Goal: Task Accomplishment & Management: Complete application form

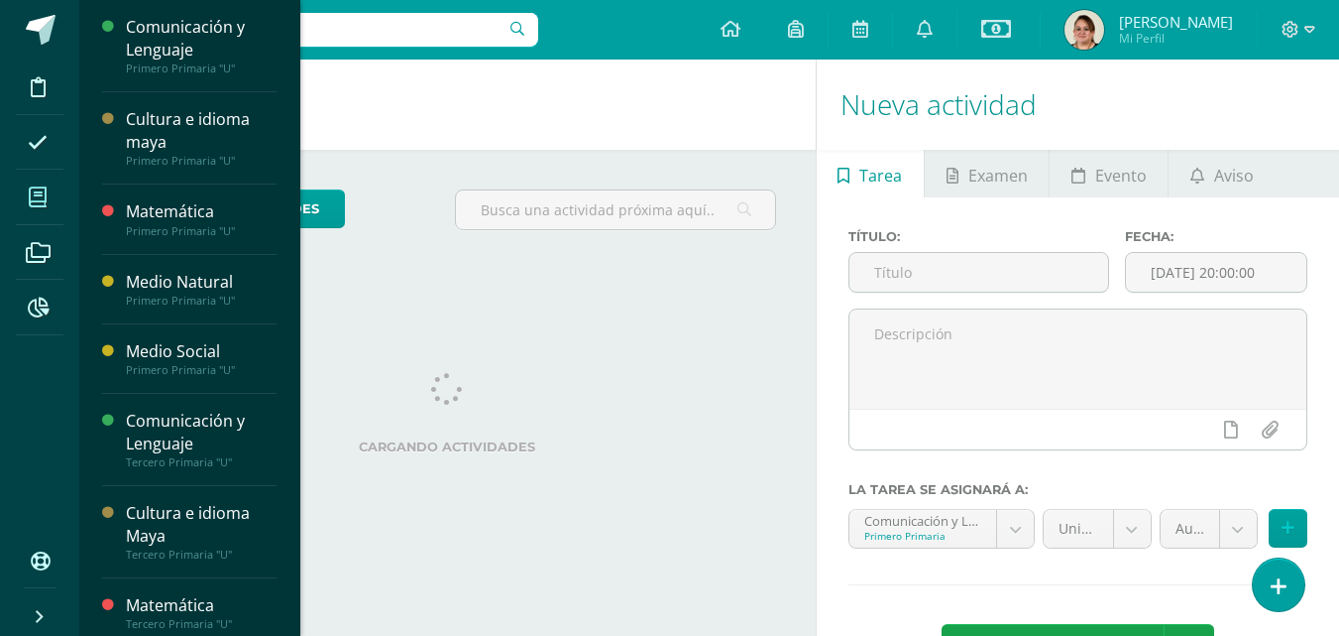
click at [38, 189] on icon at bounding box center [38, 197] width 18 height 20
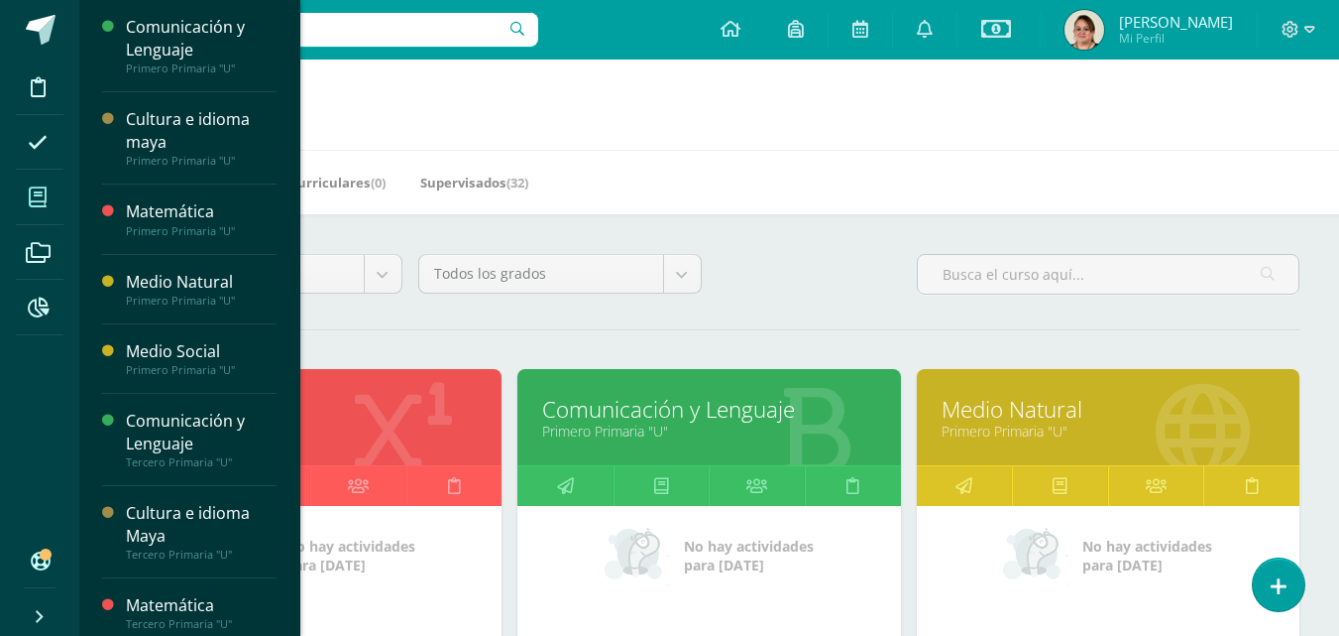
click at [760, 423] on link "Comunicación y Lenguaje" at bounding box center [708, 409] width 333 height 31
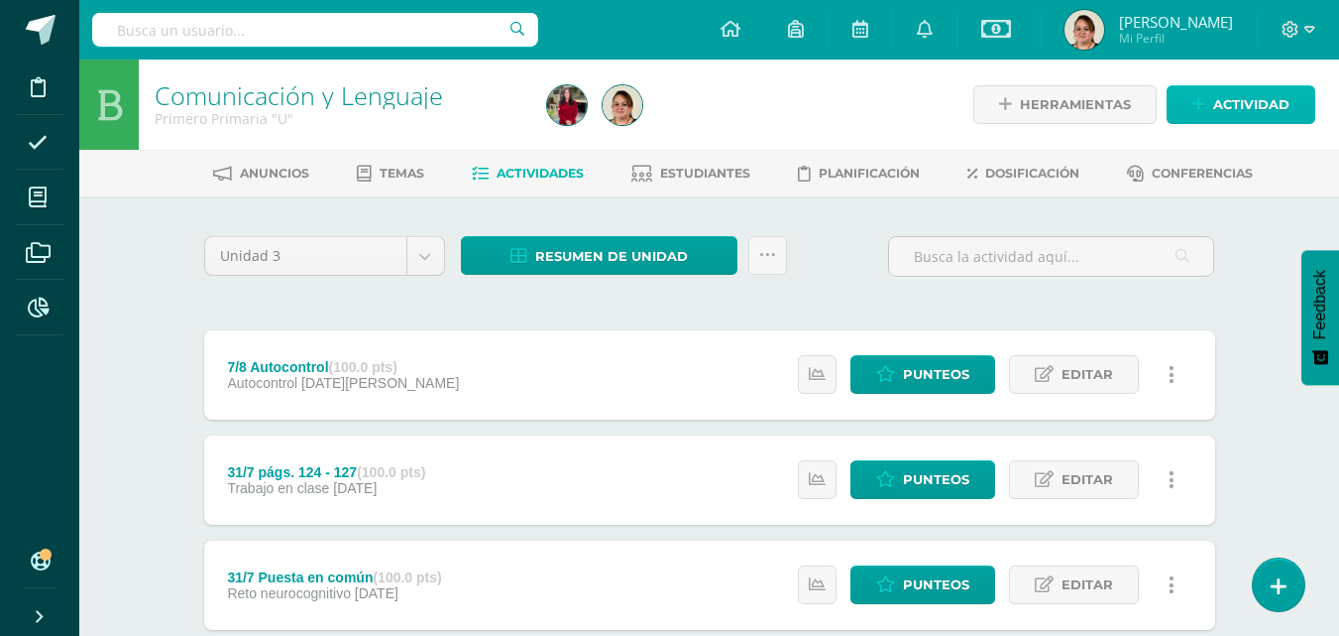
click at [1274, 108] on span "Actividad" at bounding box center [1252, 104] width 76 height 37
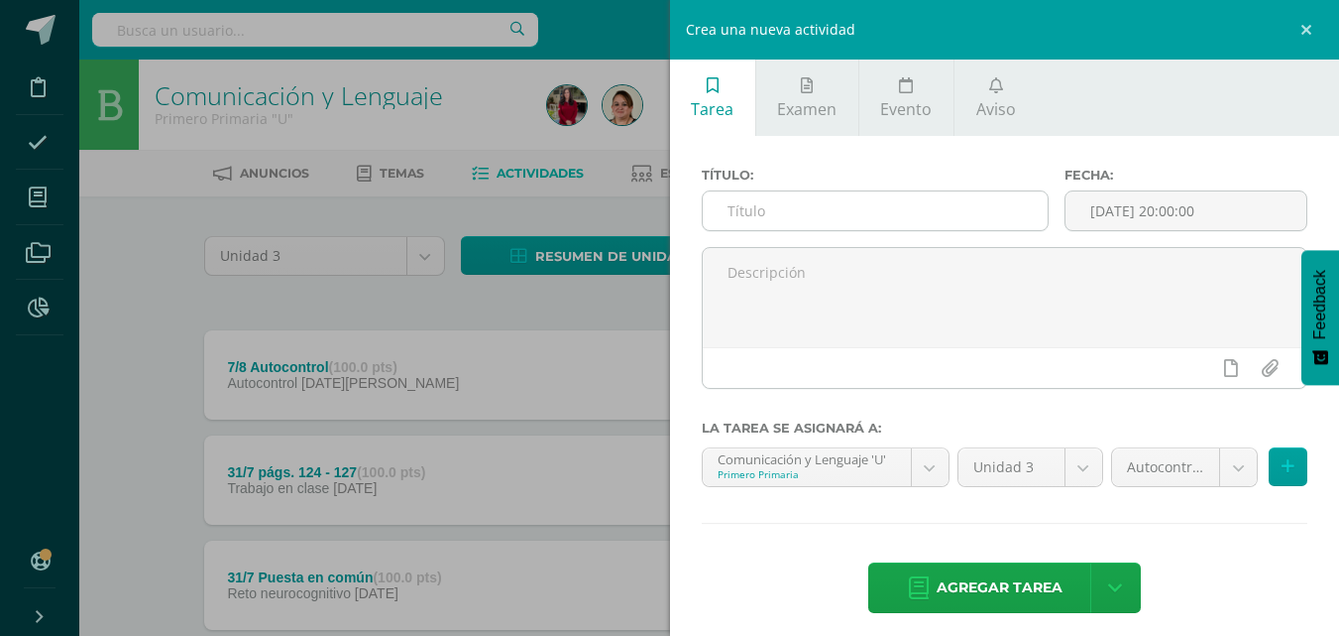
click at [757, 215] on input "text" at bounding box center [875, 210] width 345 height 39
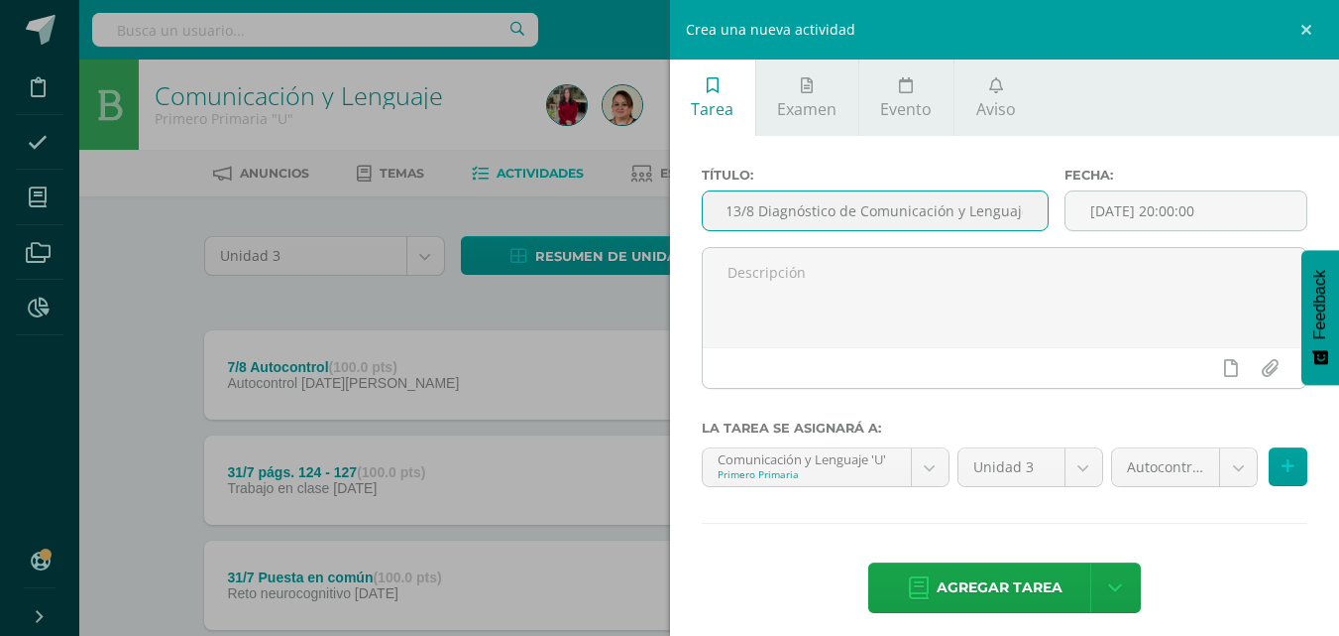
scroll to position [0, 9]
click at [727, 212] on input "13/8 Diagnóstico de Comunicación y Lenguaje" at bounding box center [875, 210] width 345 height 39
click at [743, 210] on input "113/8 Diagnóstico de Comunicación y Lenguaje" at bounding box center [875, 210] width 345 height 39
type input "113/8 Diagnóstico de Comunicación y Lenguaje"
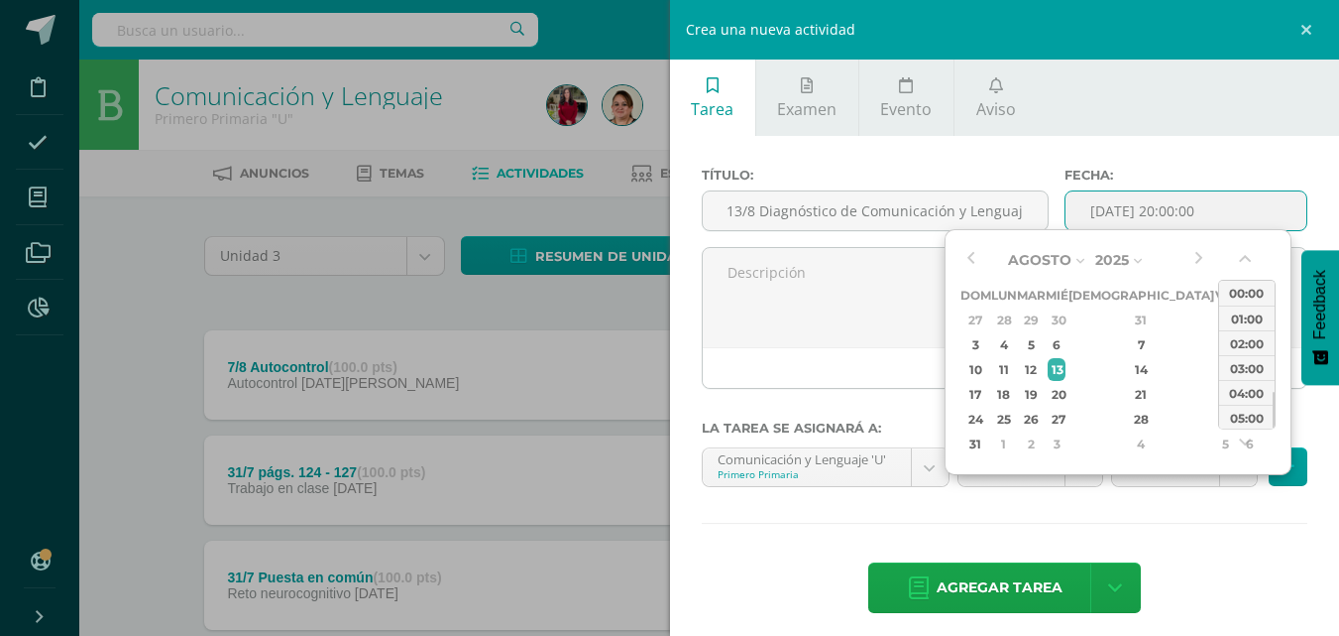
scroll to position [0, 0]
click at [1161, 213] on input "[DATE] 20:00:00" at bounding box center [1186, 210] width 241 height 39
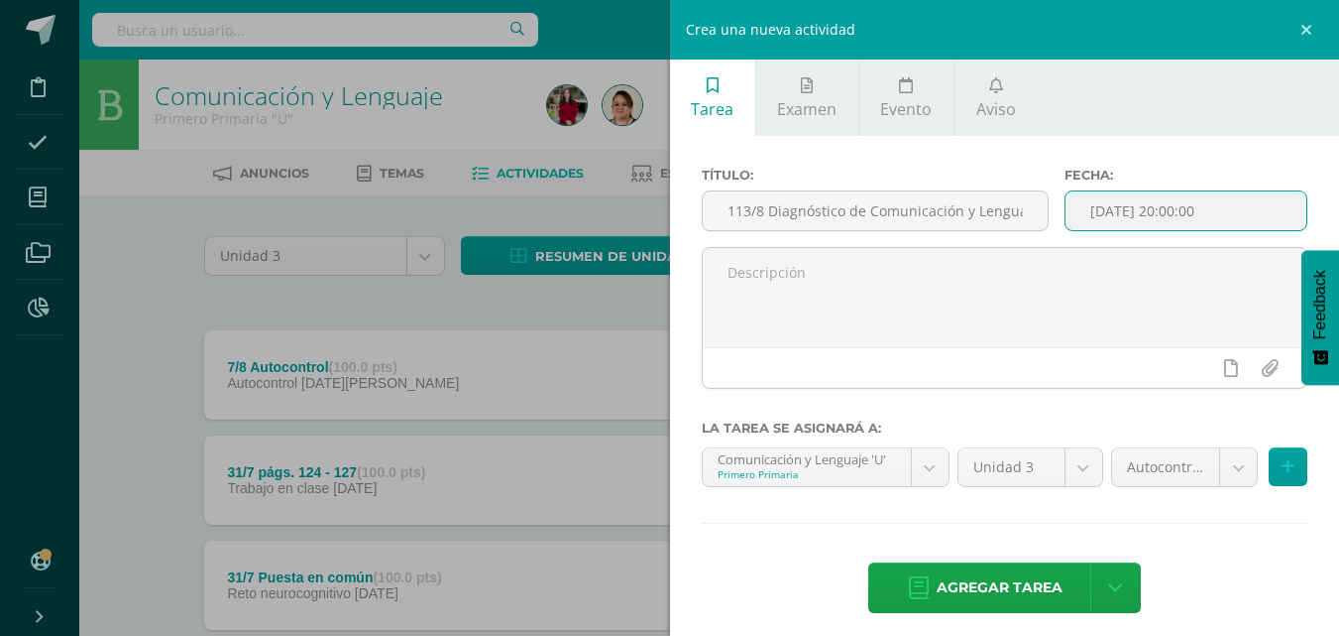
click at [1168, 211] on input "[DATE] 20:00:00" at bounding box center [1186, 210] width 241 height 39
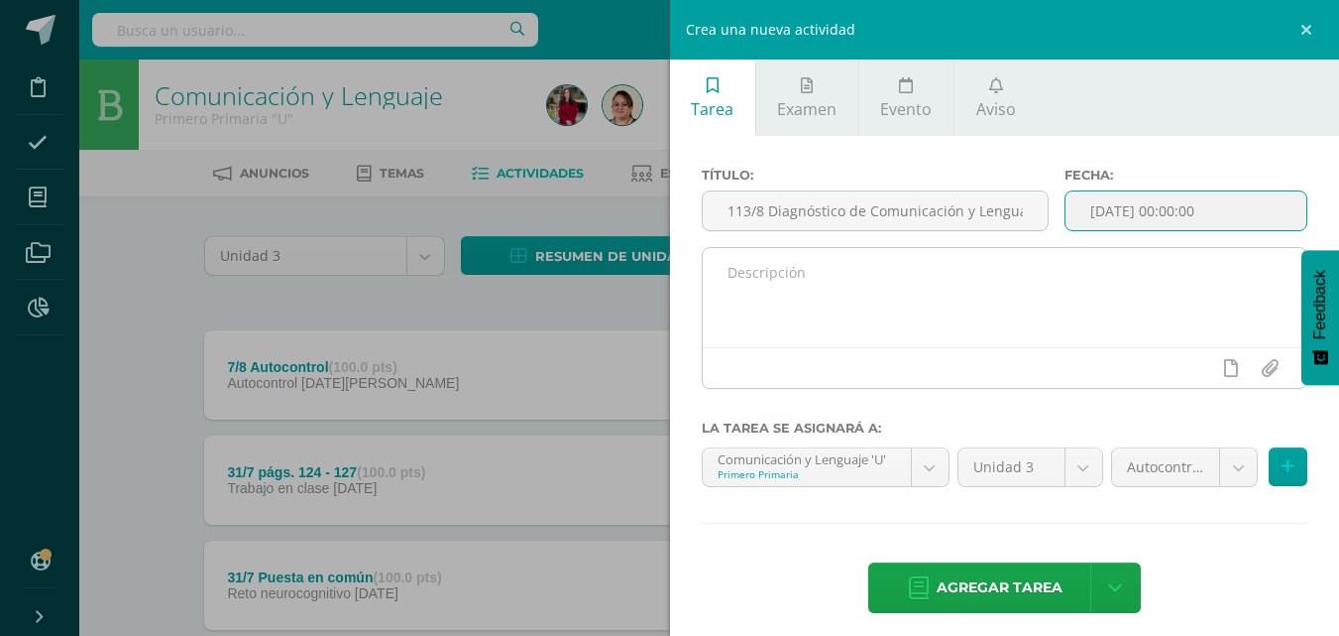
type input "2025-08-13 00:00"
click at [731, 284] on textarea at bounding box center [1005, 297] width 605 height 99
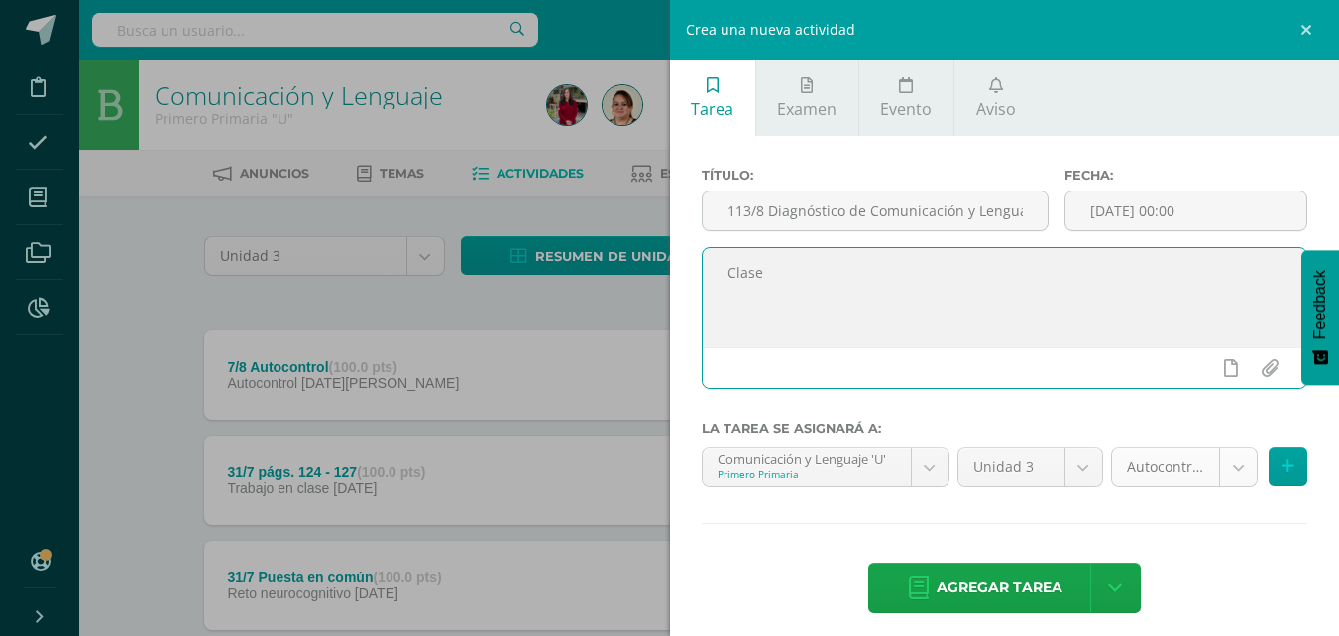
type textarea "Clase"
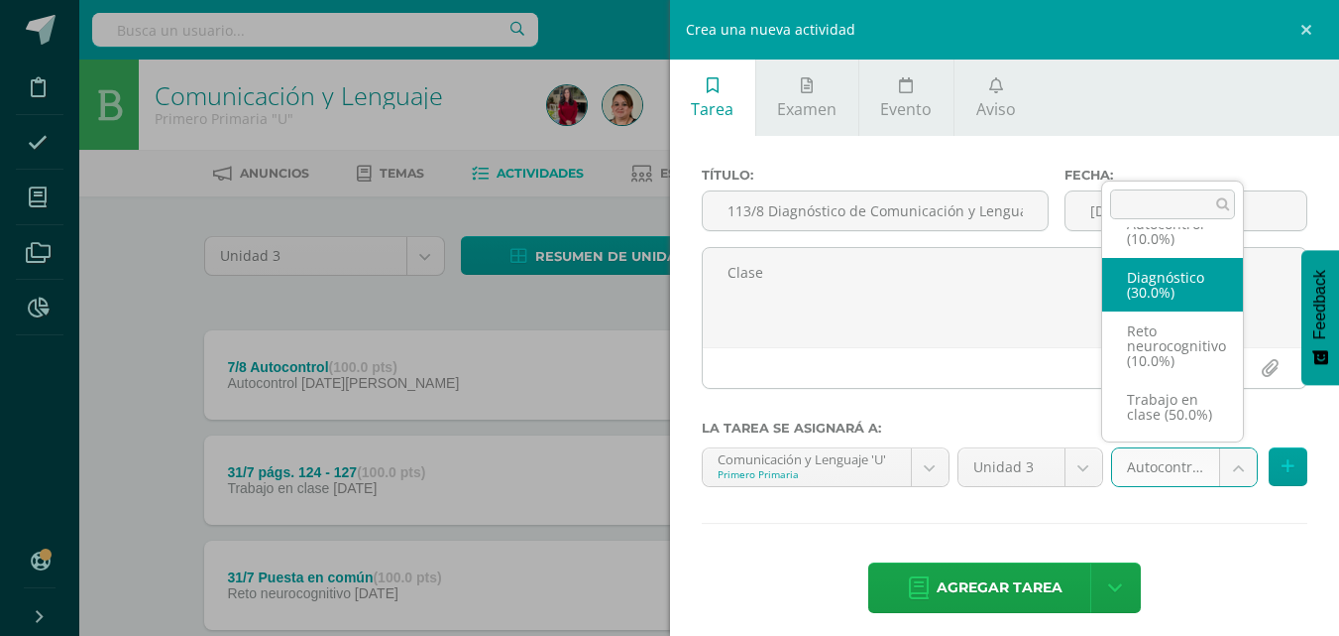
select select "202553"
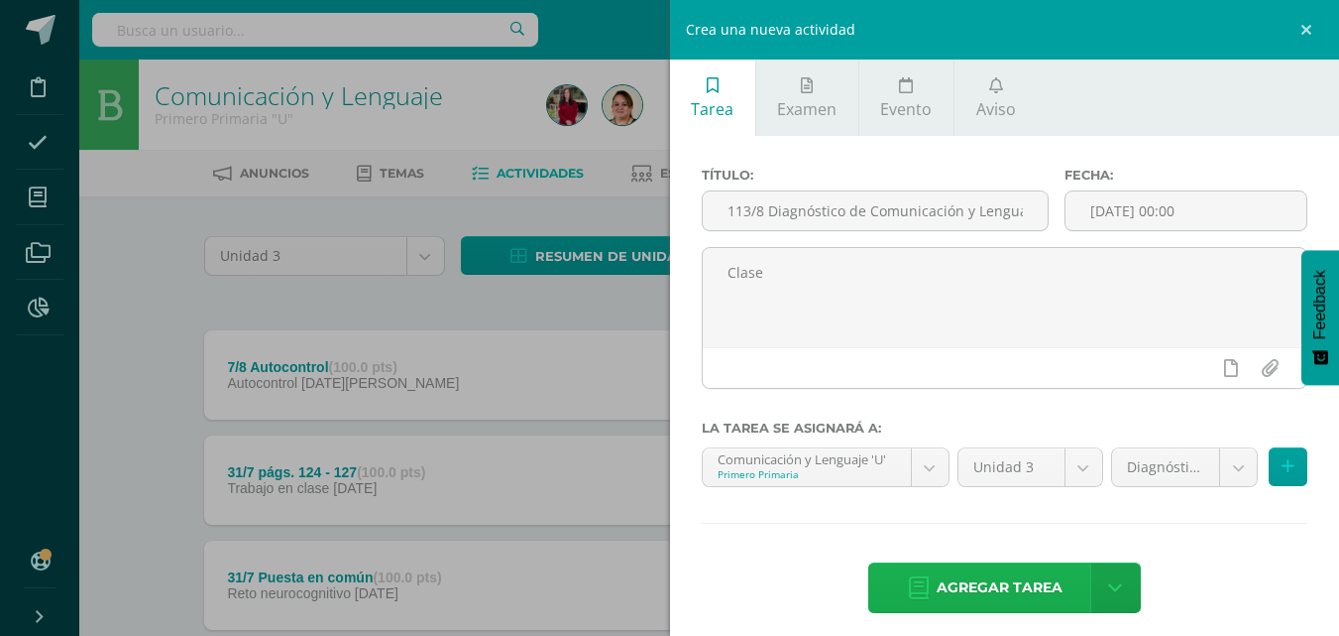
click at [986, 584] on span "Agregar tarea" at bounding box center [1000, 587] width 126 height 49
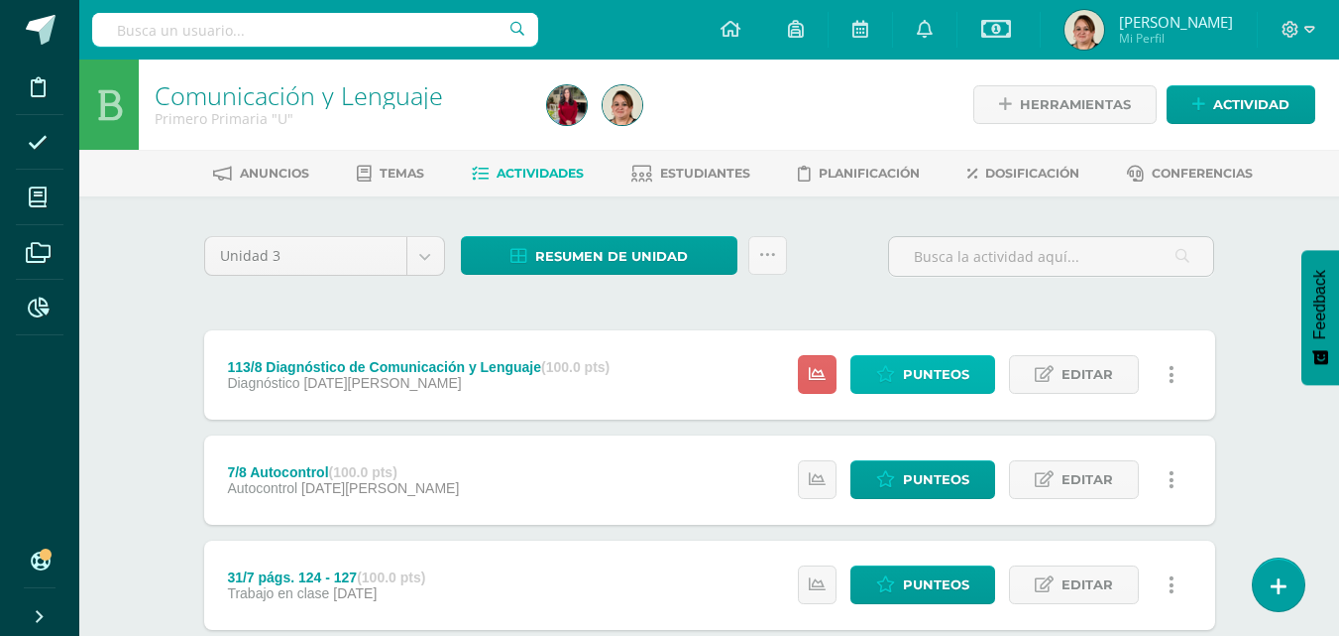
click at [943, 371] on span "Punteos" at bounding box center [936, 374] width 66 height 37
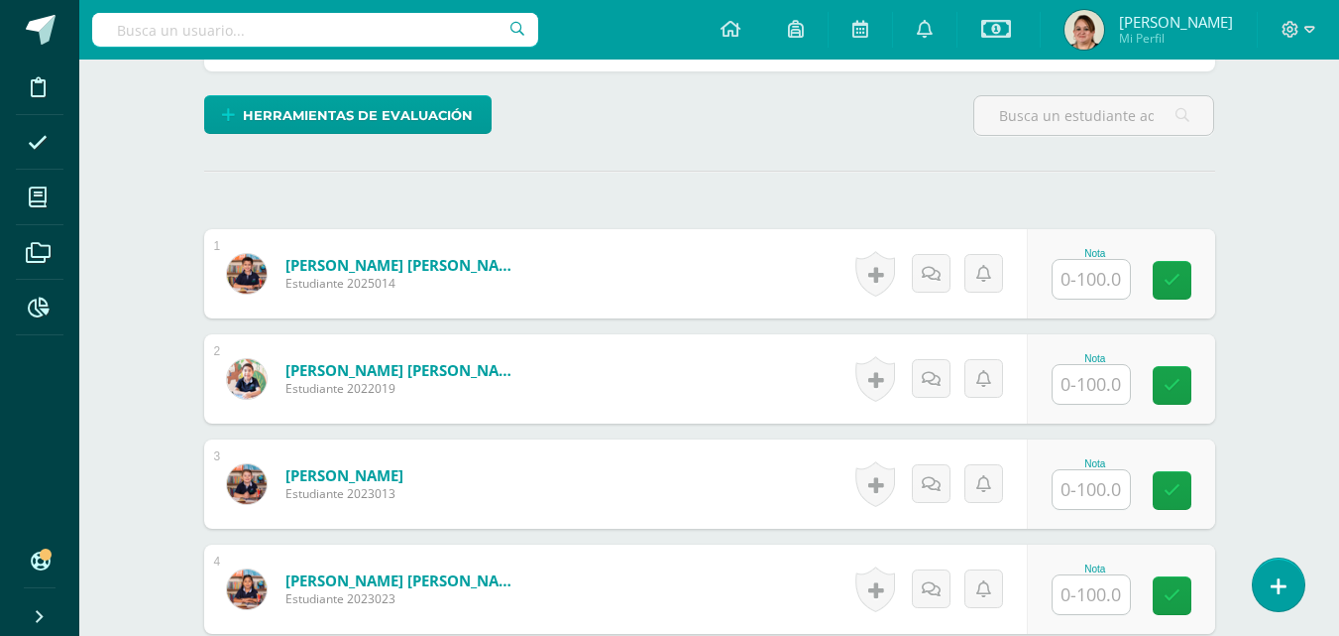
scroll to position [497, 0]
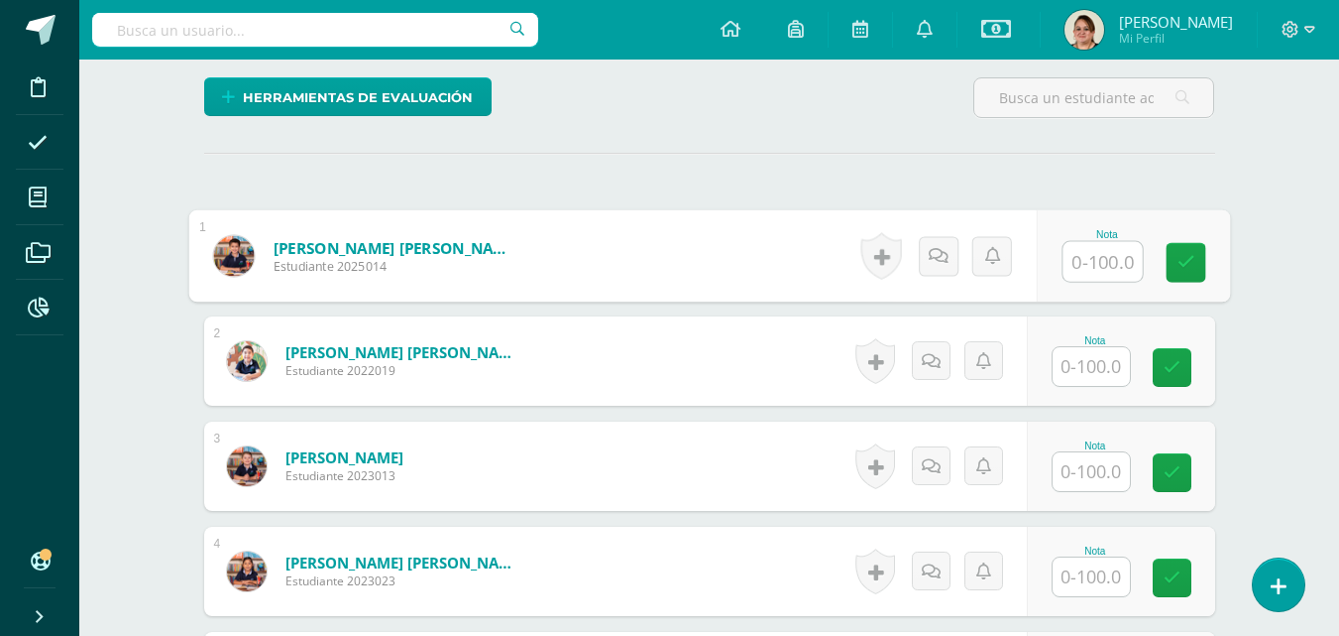
click at [1089, 272] on input "text" at bounding box center [1102, 262] width 79 height 40
type input "77"
click at [1179, 256] on icon at bounding box center [1186, 262] width 18 height 17
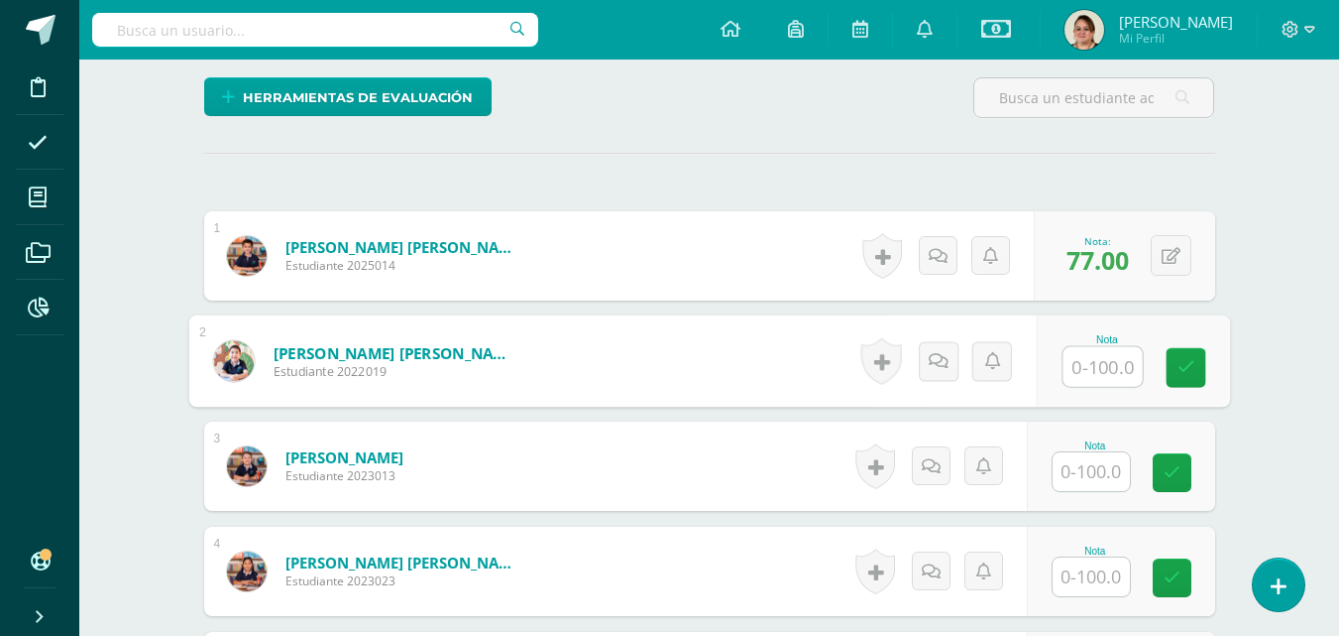
click at [1101, 365] on input "text" at bounding box center [1102, 367] width 79 height 40
type input "91"
click at [1175, 369] on link at bounding box center [1186, 368] width 40 height 40
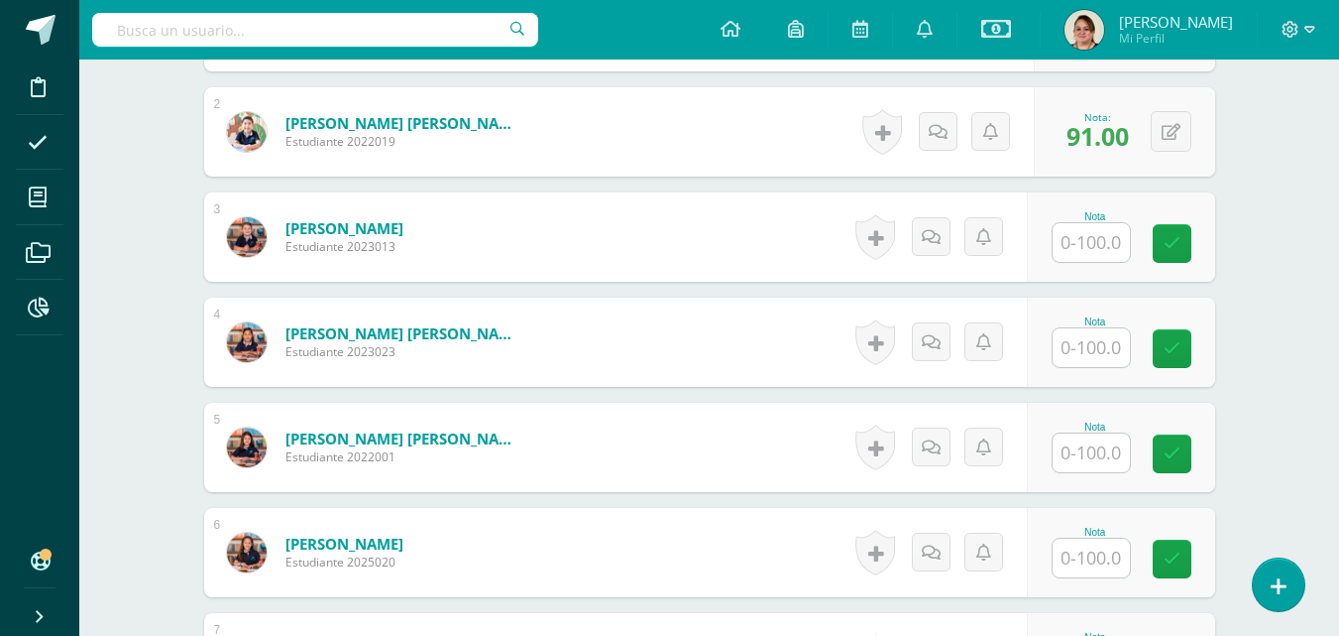
scroll to position [732, 0]
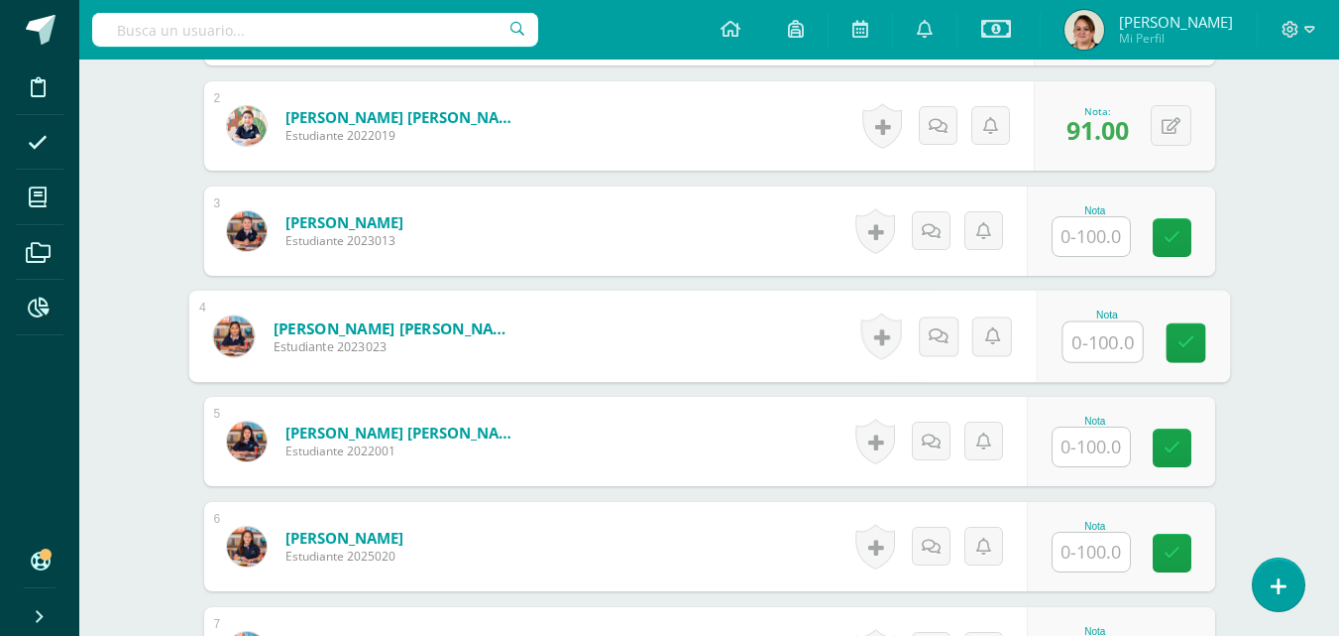
click at [1098, 339] on input "text" at bounding box center [1102, 342] width 79 height 40
type input "94"
click at [1182, 350] on icon at bounding box center [1186, 342] width 18 height 17
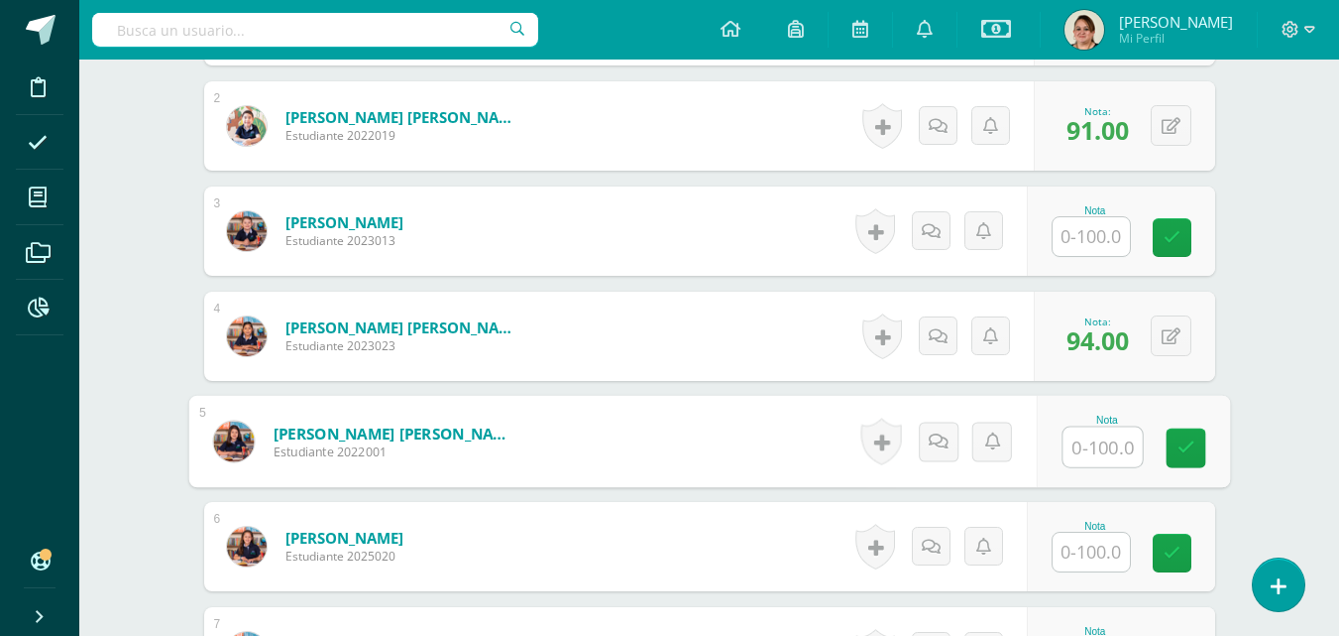
click at [1100, 449] on input "text" at bounding box center [1102, 447] width 79 height 40
type input "90"
click at [1184, 440] on icon at bounding box center [1186, 447] width 18 height 17
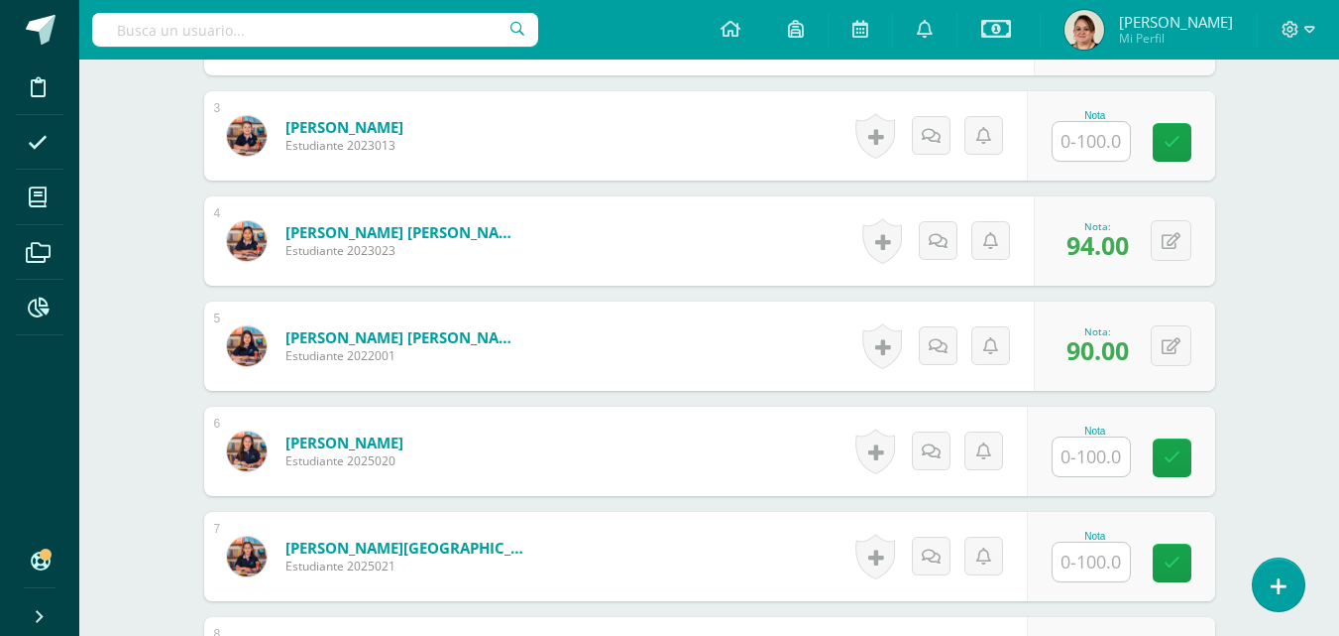
scroll to position [930, 0]
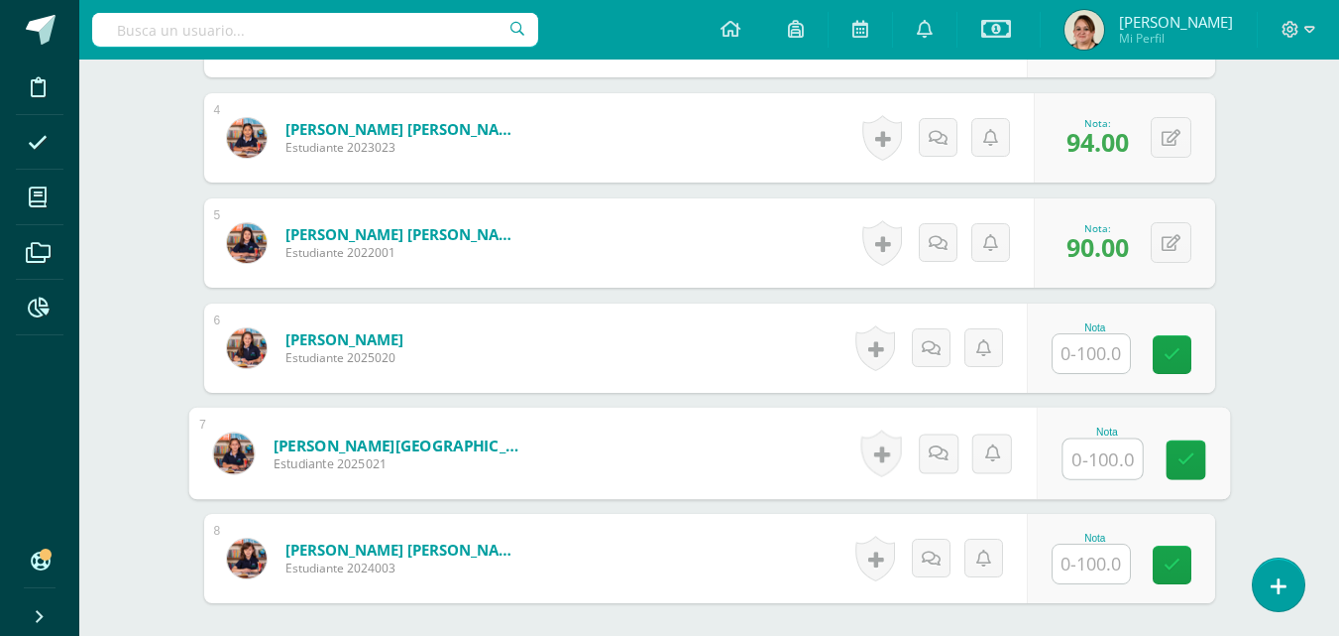
click at [1075, 462] on input "text" at bounding box center [1102, 459] width 79 height 40
type input "87"
click at [1173, 463] on link at bounding box center [1186, 460] width 40 height 40
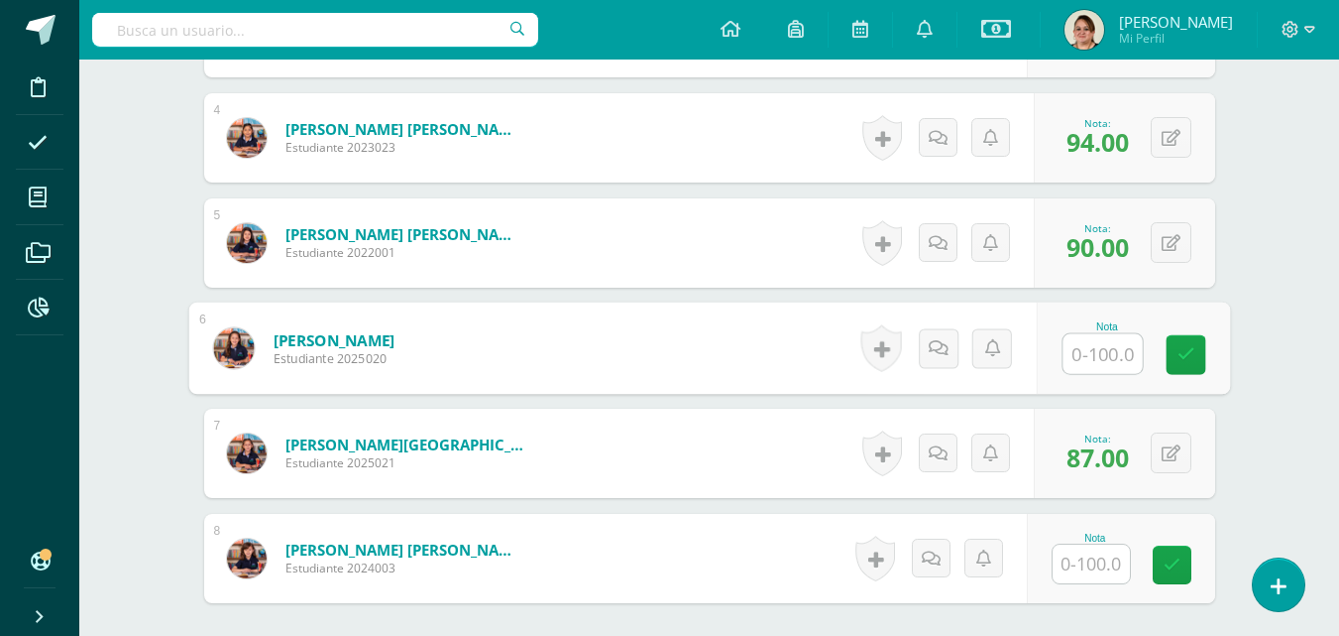
click at [1087, 354] on input "text" at bounding box center [1102, 354] width 79 height 40
type input "95"
click at [1178, 359] on icon at bounding box center [1186, 354] width 18 height 17
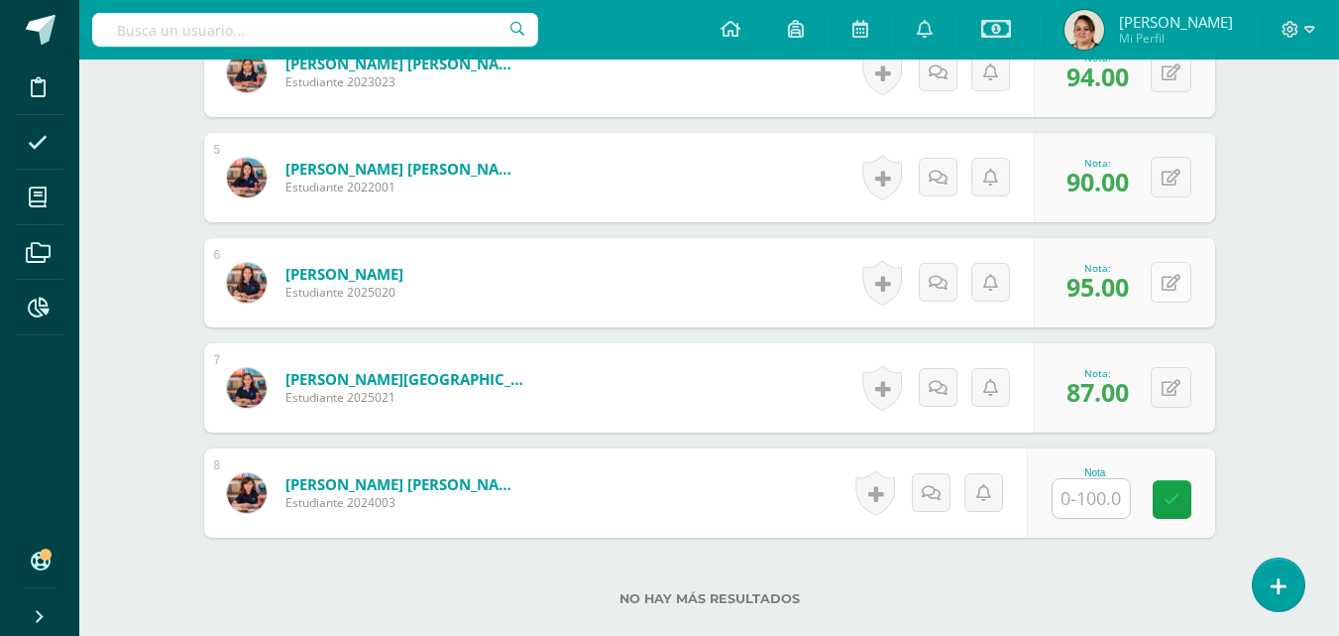
scroll to position [1029, 0]
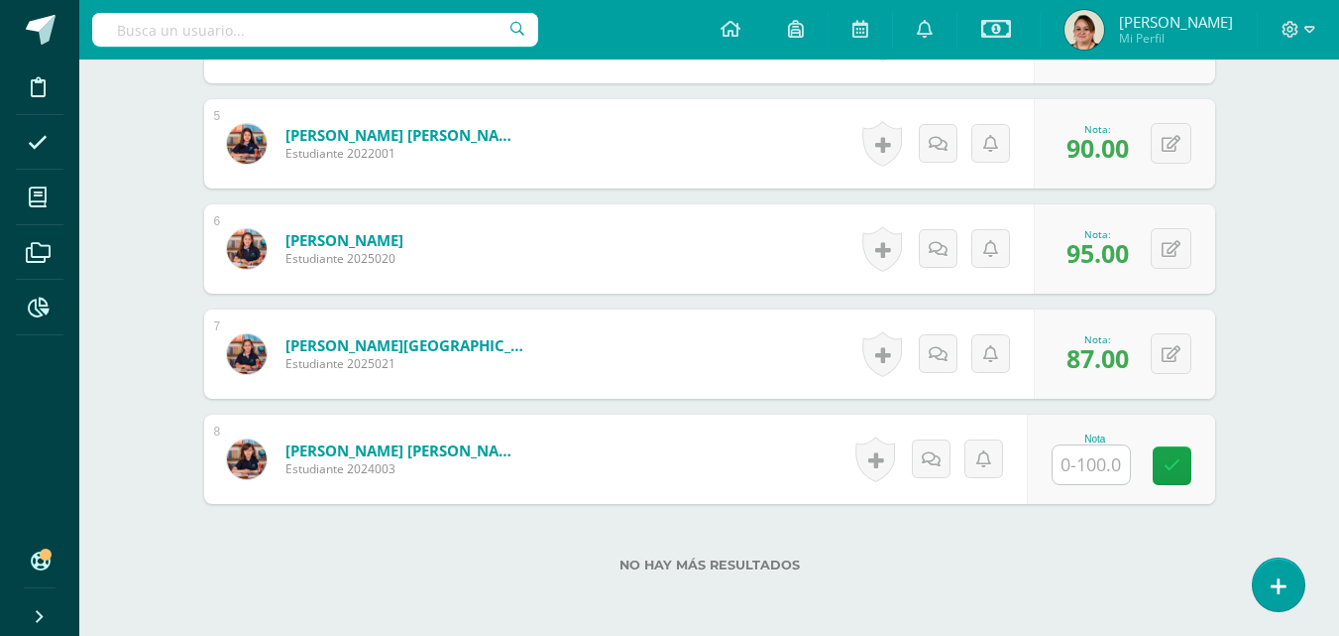
click at [1095, 462] on input "text" at bounding box center [1091, 464] width 77 height 39
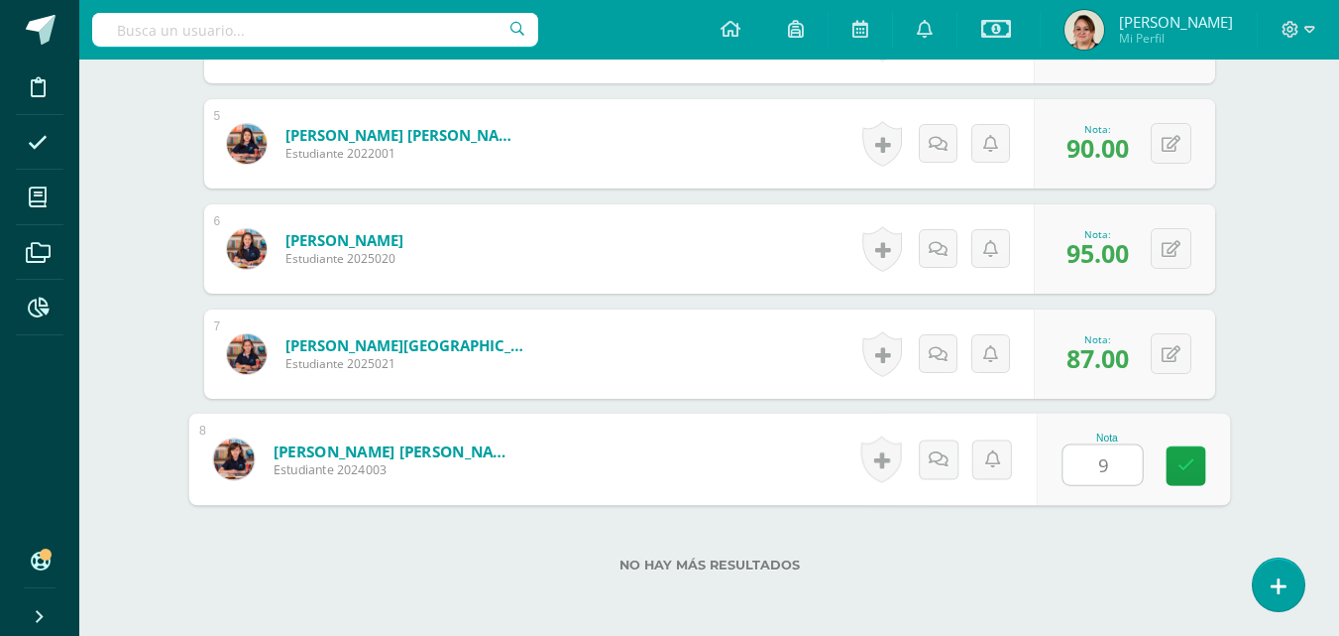
type input "94"
click at [1175, 460] on link at bounding box center [1186, 466] width 40 height 40
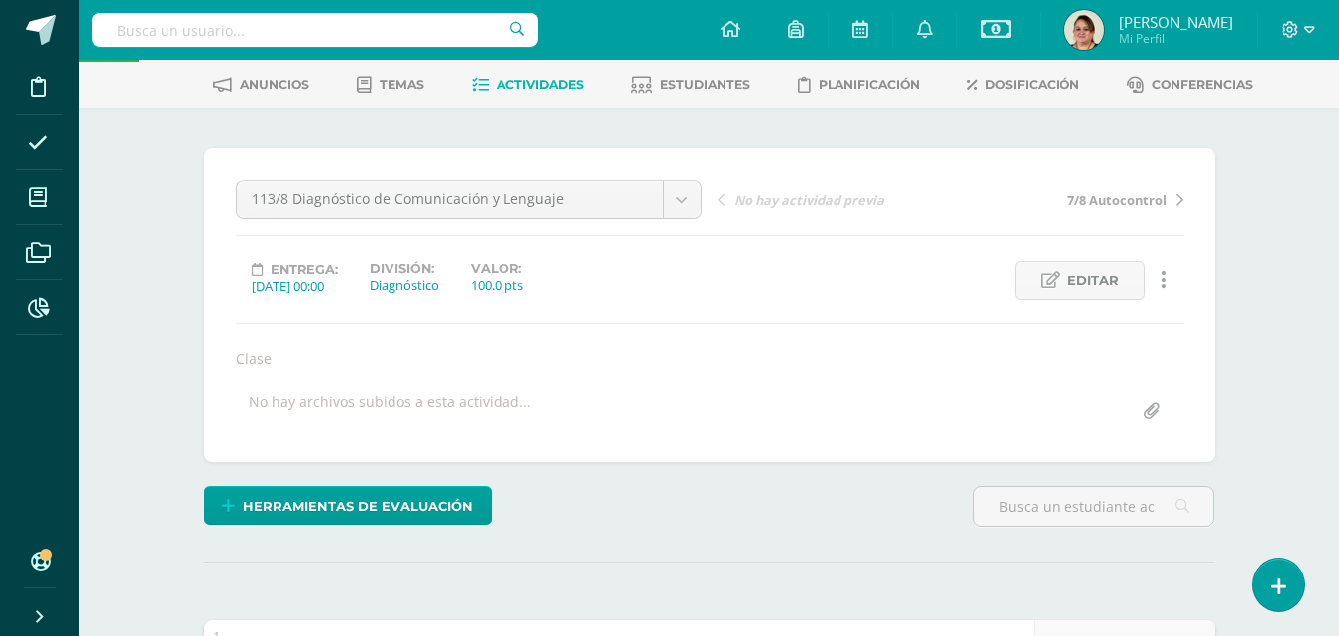
scroll to position [0, 0]
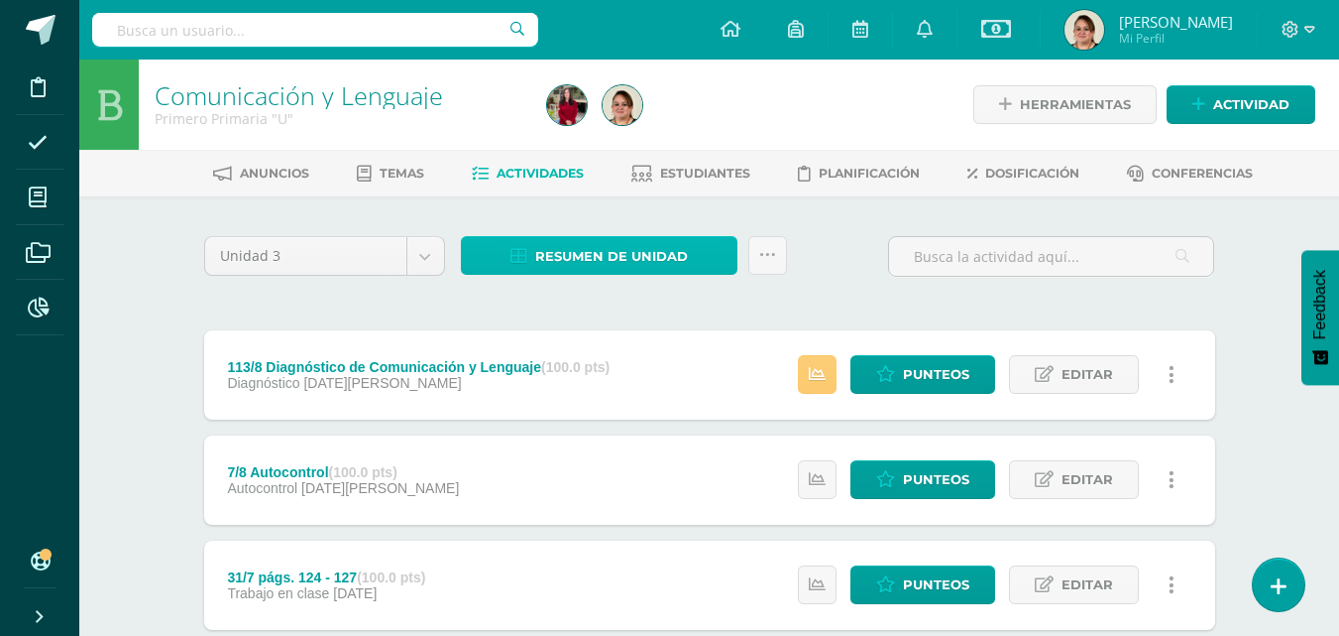
click at [633, 247] on span "Resumen de unidad" at bounding box center [611, 256] width 153 height 37
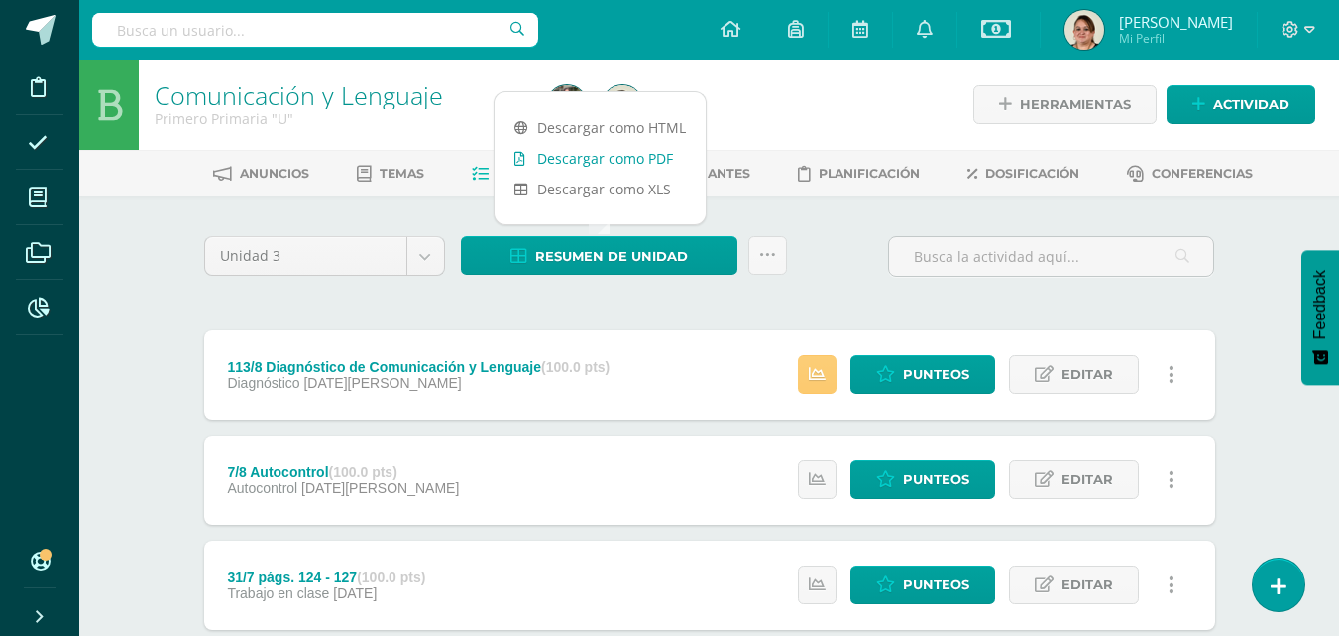
click at [633, 157] on link "Descargar como PDF" at bounding box center [600, 158] width 211 height 31
